Goal: Information Seeking & Learning: Learn about a topic

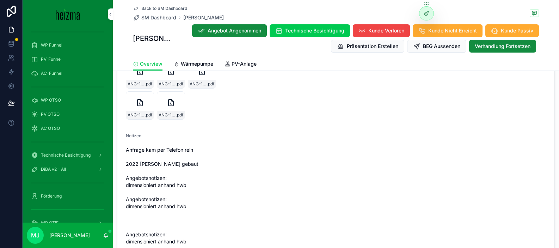
scroll to position [801, 0]
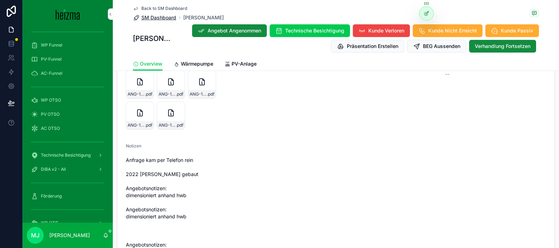
click at [157, 18] on span "SM Dashboard" at bounding box center [158, 17] width 35 height 7
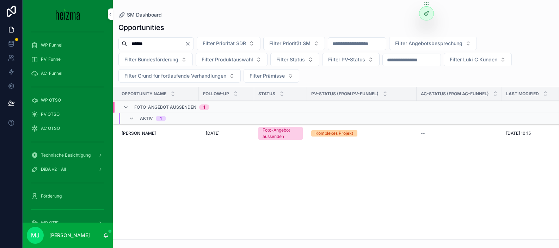
click at [147, 47] on input "******" at bounding box center [156, 44] width 58 height 10
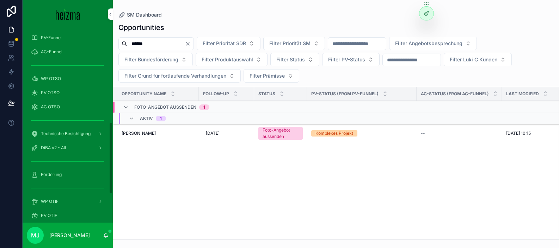
scroll to position [254, 0]
click at [66, 76] on div "WP OTSO" at bounding box center [67, 77] width 73 height 11
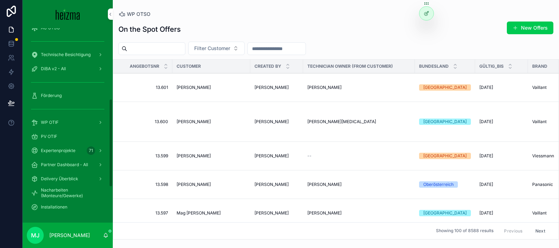
scroll to position [155, 0]
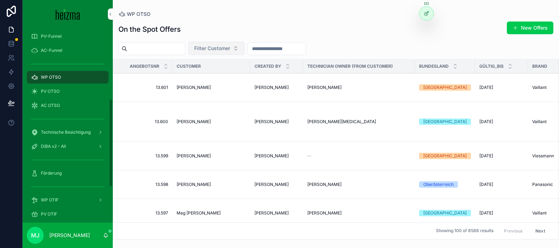
click at [230, 44] on button "Filter Customer" at bounding box center [216, 48] width 56 height 13
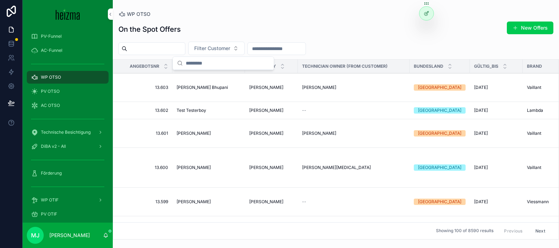
click at [219, 38] on div "On the Spot Offers New Offers Filter Customer Angebotsnr Customer Created By Te…" at bounding box center [336, 128] width 446 height 222
click at [228, 50] on span "Filter Customer" at bounding box center [212, 48] width 36 height 7
type input "*********"
click at [221, 79] on div "[PERSON_NAME]" at bounding box center [224, 76] width 98 height 11
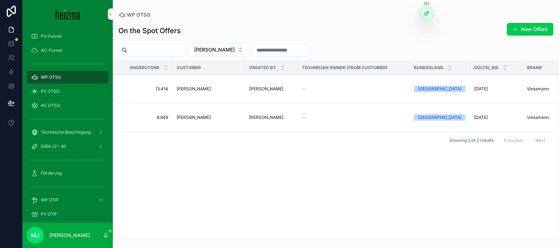
click at [193, 89] on span "[PERSON_NAME]" at bounding box center [194, 89] width 34 height 6
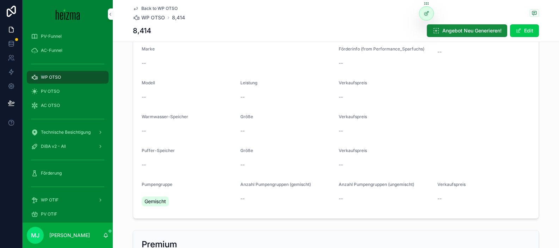
scroll to position [549, 0]
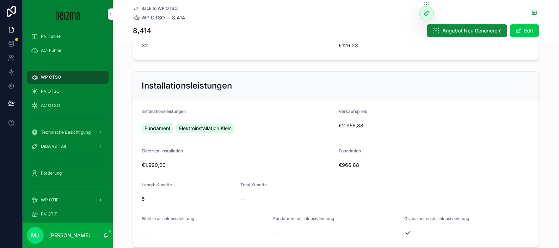
click at [326, 135] on div "Fundament Elektroinstallation [PERSON_NAME]" at bounding box center [237, 128] width 191 height 17
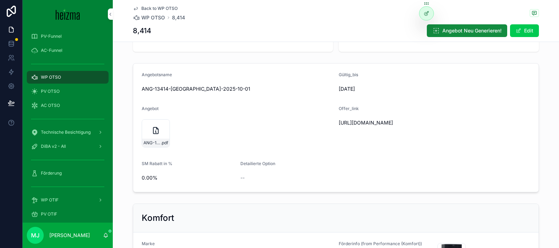
scroll to position [36, 0]
click at [322, 126] on div "ANG-13414-[GEOGRAPHIC_DATA]-2025-10-01 .pdf" at bounding box center [237, 134] width 191 height 28
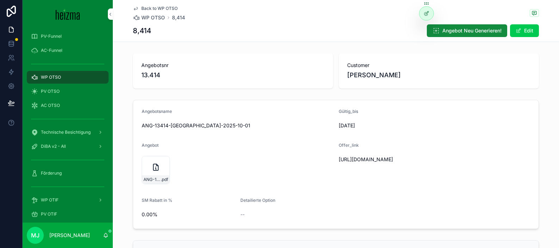
click at [368, 155] on div "[URL][DOMAIN_NAME]" at bounding box center [402, 159] width 126 height 11
drag, startPoint x: 368, startPoint y: 155, endPoint x: 363, endPoint y: 159, distance: 6.6
click at [368, 155] on div "[URL][DOMAIN_NAME]" at bounding box center [402, 159] width 126 height 11
click at [363, 159] on span "[URL][DOMAIN_NAME]" at bounding box center [402, 159] width 126 height 7
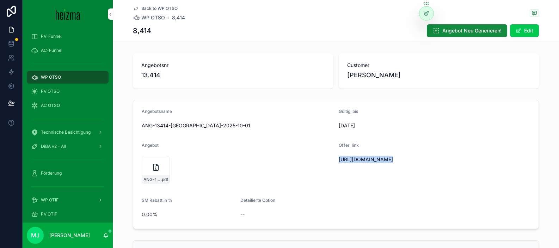
click at [363, 159] on span "[URL][DOMAIN_NAME]" at bounding box center [402, 159] width 126 height 7
click at [381, 163] on span "[URL][DOMAIN_NAME]" at bounding box center [402, 159] width 126 height 7
drag, startPoint x: 406, startPoint y: 162, endPoint x: 446, endPoint y: 164, distance: 39.9
click at [446, 164] on form "Angebotsname ANG-13414-[GEOGRAPHIC_DATA]-2025-10-01 Gültig_bis [DATE] Angebot A…" at bounding box center [335, 164] width 405 height 128
click at [446, 163] on span "[URL][DOMAIN_NAME]" at bounding box center [402, 159] width 126 height 7
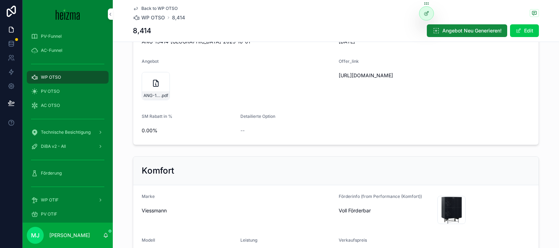
click at [326, 142] on form "Angebotsname ANG-13414-[GEOGRAPHIC_DATA]-2025-10-01 Gültig_bis [DATE] Angebot A…" at bounding box center [335, 80] width 405 height 128
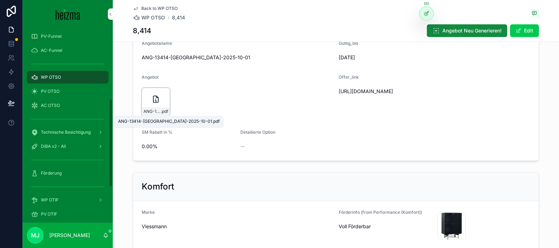
click at [153, 110] on span "ANG-13414-[GEOGRAPHIC_DATA]-2025-10-01" at bounding box center [151, 112] width 17 height 6
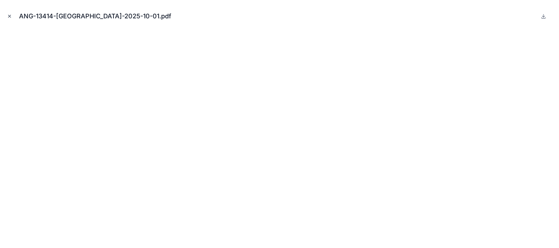
click at [8, 15] on icon "Close modal" at bounding box center [9, 16] width 5 height 5
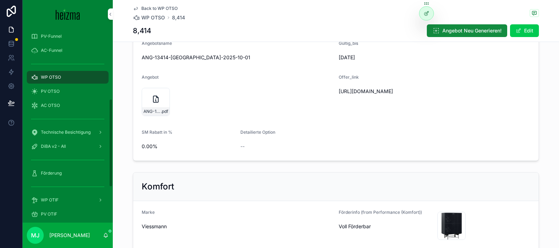
click at [149, 7] on span "Back to WP OTSO" at bounding box center [159, 9] width 36 height 6
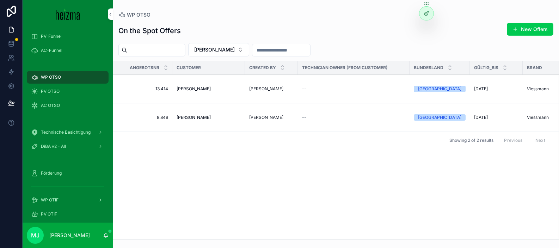
click at [192, 90] on span "[PERSON_NAME]" at bounding box center [194, 89] width 34 height 6
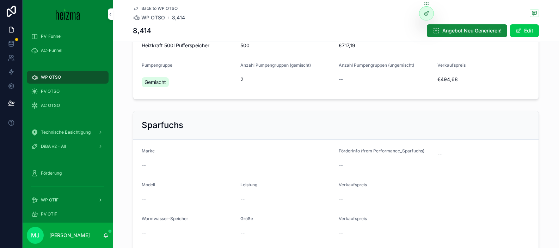
scroll to position [705, 0]
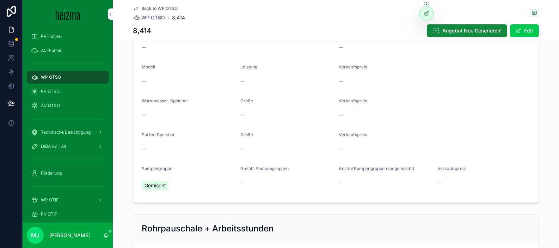
click at [164, 9] on span "Back to WP OTSO" at bounding box center [159, 9] width 36 height 6
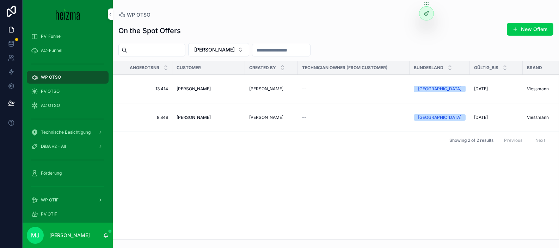
click at [196, 118] on span "[PERSON_NAME]" at bounding box center [194, 118] width 34 height 6
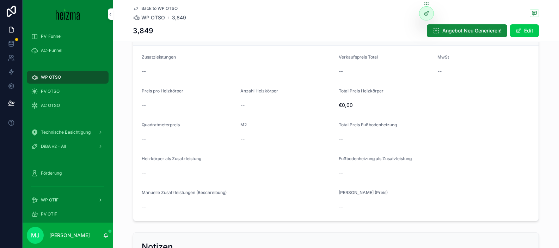
scroll to position [1304, 0]
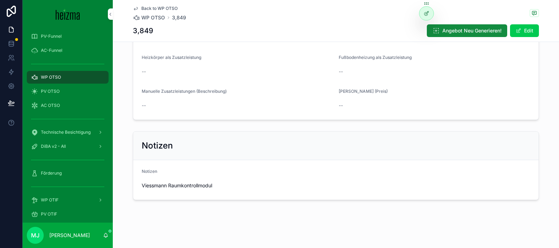
click at [167, 8] on span "Back to WP OTSO" at bounding box center [159, 9] width 36 height 6
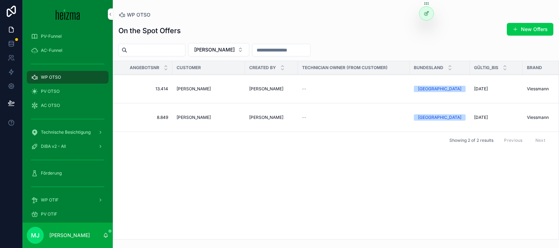
drag, startPoint x: 261, startPoint y: 28, endPoint x: 207, endPoint y: 106, distance: 95.3
click at [261, 28] on div "On the Spot Offers New Offers" at bounding box center [335, 31] width 435 height 16
click at [206, 20] on div "On the Spot Offers New Offers [PERSON_NAME] Angebotsnr Customer Created By Tech…" at bounding box center [336, 128] width 446 height 221
click at [215, 36] on div "On the Spot Offers New Offers" at bounding box center [335, 31] width 435 height 16
click at [221, 48] on span "[PERSON_NAME]" at bounding box center [214, 49] width 41 height 7
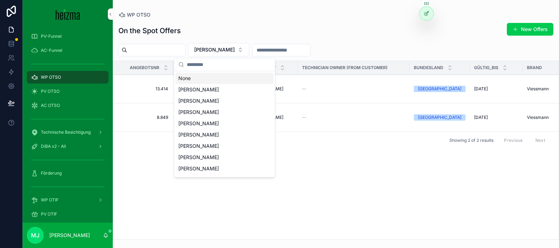
click at [199, 75] on div "None" at bounding box center [225, 78] width 98 height 11
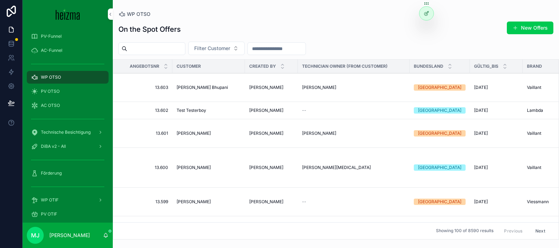
click at [218, 56] on div "On the Spot Offers New Offers Filter Customer Angebotsnr Customer Created By Te…" at bounding box center [336, 128] width 446 height 222
click at [226, 49] on span "Filter Customer" at bounding box center [212, 48] width 36 height 7
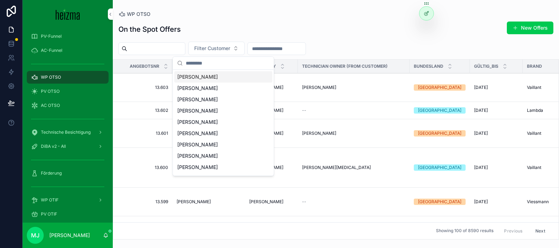
click at [212, 65] on input "scrollable content" at bounding box center [228, 63] width 84 height 13
click at [212, 67] on input "scrollable content" at bounding box center [228, 63] width 84 height 13
click at [209, 24] on div "On the Spot Offers New Offers" at bounding box center [335, 29] width 435 height 16
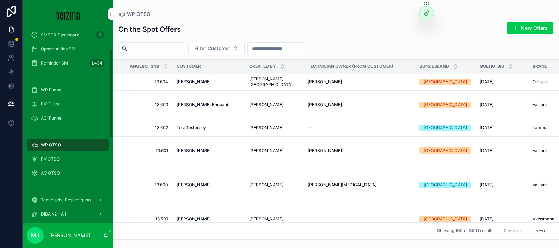
scroll to position [47, 0]
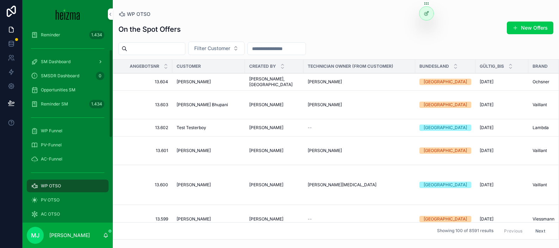
click at [63, 61] on span "SM Dashboard" at bounding box center [56, 62] width 30 height 6
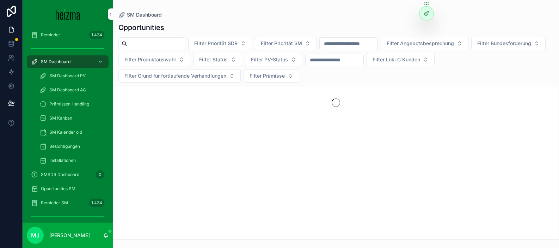
click at [170, 41] on input "scrollable content" at bounding box center [156, 44] width 58 height 10
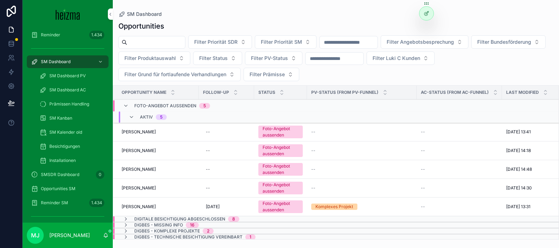
type input "*"
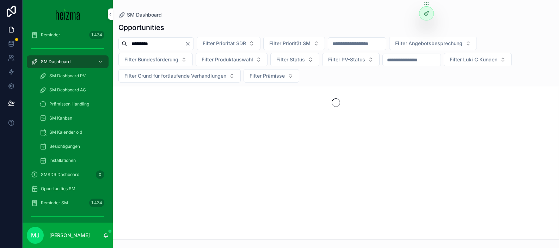
type input "*********"
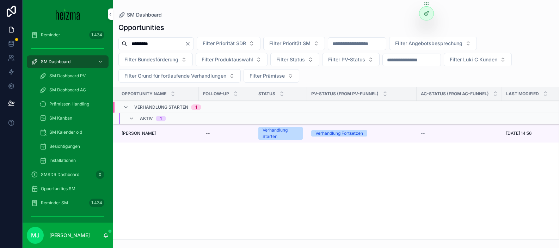
click at [115, 84] on div "Opportunities ********* Filter Priorität SDR Filter Priorität SM Filter Angebot…" at bounding box center [336, 128] width 446 height 221
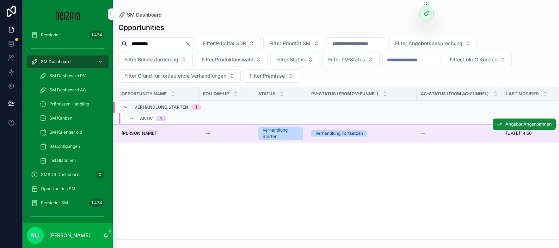
click at [141, 133] on span "[PERSON_NAME]" at bounding box center [139, 133] width 34 height 6
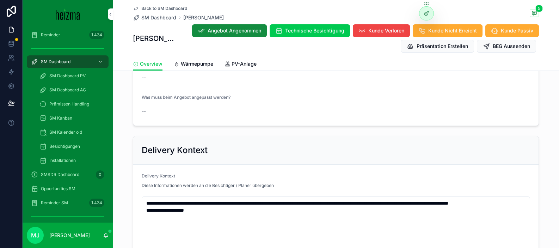
scroll to position [615, 0]
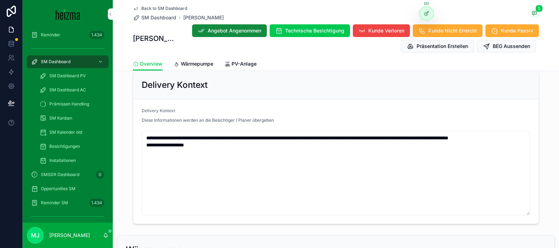
click at [188, 117] on p "Diese Informationen werden an die Besichtiger / Planer übergeben" at bounding box center [208, 120] width 132 height 6
drag, startPoint x: 160, startPoint y: 86, endPoint x: 214, endPoint y: 87, distance: 54.0
click at [214, 87] on div "Delivery Kontext" at bounding box center [336, 84] width 389 height 11
click at [211, 64] on span "Wärmepumpe" at bounding box center [197, 63] width 32 height 7
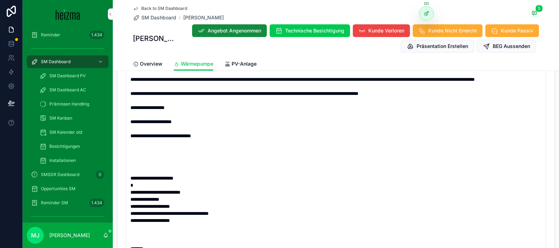
scroll to position [39, 0]
click at [181, 7] on span "Back to SM Dashboard" at bounding box center [164, 9] width 46 height 6
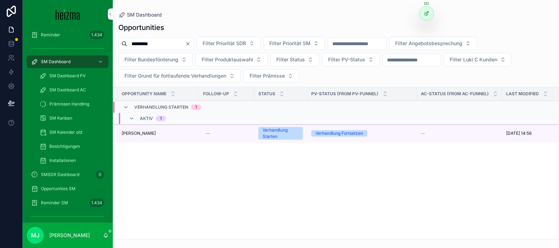
click at [362, 11] on div "SM Dashboard Opportunities ********* Filter Priorität SDR Filter Priorität SM F…" at bounding box center [336, 119] width 446 height 239
click at [69, 160] on span "Installationen" at bounding box center [62, 161] width 26 height 6
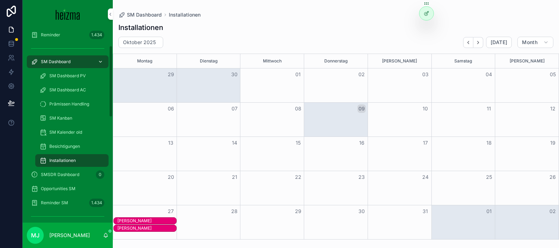
click at [62, 64] on span "SM Dashboard" at bounding box center [56, 62] width 30 height 6
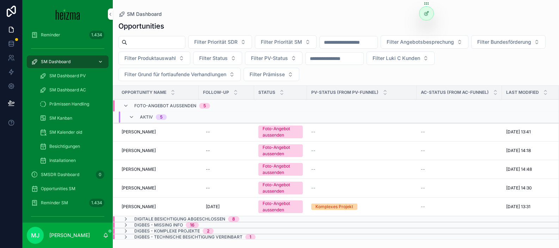
click at [143, 43] on input "scrollable content" at bounding box center [156, 42] width 58 height 10
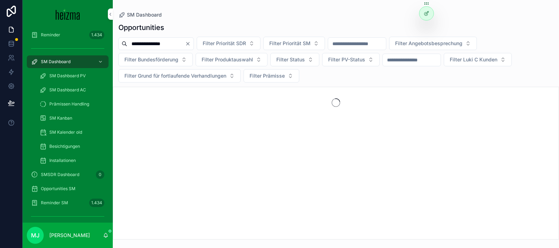
click at [140, 42] on input "**********" at bounding box center [156, 44] width 58 height 10
type input "**********"
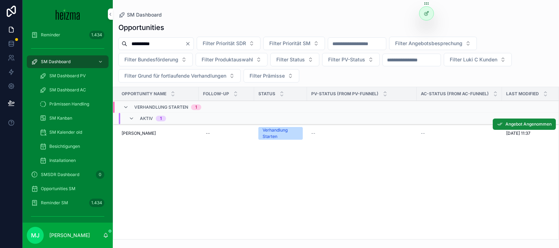
click at [143, 133] on span "[PERSON_NAME]" at bounding box center [139, 133] width 34 height 6
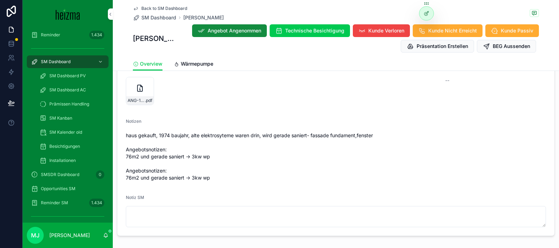
scroll to position [831, 0]
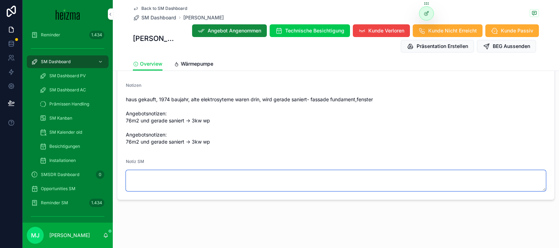
click at [219, 178] on textarea "scrollable content" at bounding box center [336, 180] width 420 height 21
type textarea "*****"
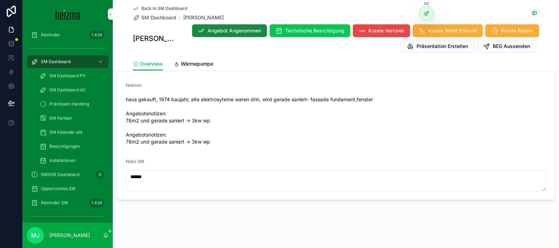
click at [318, 116] on span "haus gekauft, 1974 baujahr, alte elektrosyteme waren drin, wird gerade saniert-…" at bounding box center [336, 120] width 420 height 49
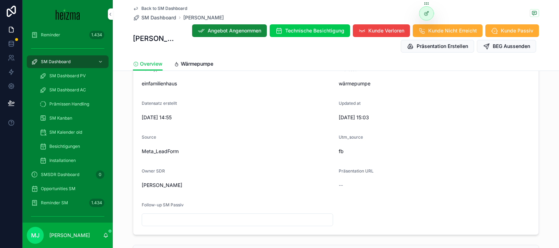
scroll to position [31, 0]
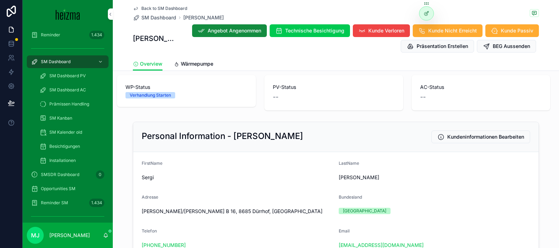
click at [279, 98] on div "--" at bounding box center [334, 97] width 122 height 10
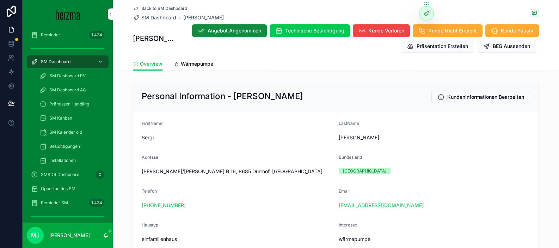
scroll to position [72, 0]
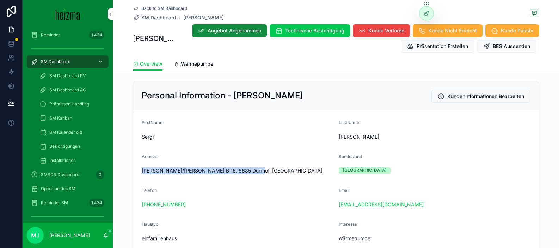
drag, startPoint x: 148, startPoint y: 170, endPoint x: 245, endPoint y: 178, distance: 97.3
click at [245, 178] on form "FirstName [PERSON_NAME] LastName [PERSON_NAME] Adresse [PERSON_NAME]/[PERSON_NA…" at bounding box center [335, 250] width 405 height 278
click at [253, 160] on div "Adresse" at bounding box center [237, 158] width 191 height 8
drag, startPoint x: 144, startPoint y: 170, endPoint x: 227, endPoint y: 172, distance: 83.2
click at [264, 167] on span "[PERSON_NAME]/[PERSON_NAME] B 16, 8685 Dürrhof, [GEOGRAPHIC_DATA]" at bounding box center [237, 170] width 191 height 7
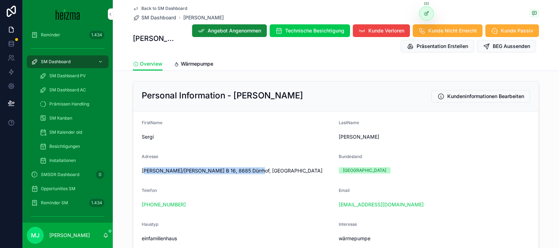
click at [227, 172] on span "[PERSON_NAME]/[PERSON_NAME] B 16, 8685 Dürrhof, [GEOGRAPHIC_DATA]" at bounding box center [237, 170] width 191 height 7
click at [241, 171] on span "[PERSON_NAME]/[PERSON_NAME] B 16, 8685 Dürrhof, [GEOGRAPHIC_DATA]" at bounding box center [237, 170] width 191 height 7
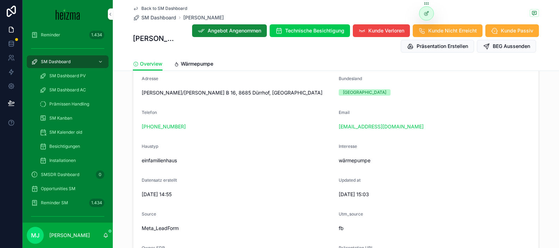
scroll to position [144, 0]
